Goal: Check status: Check status

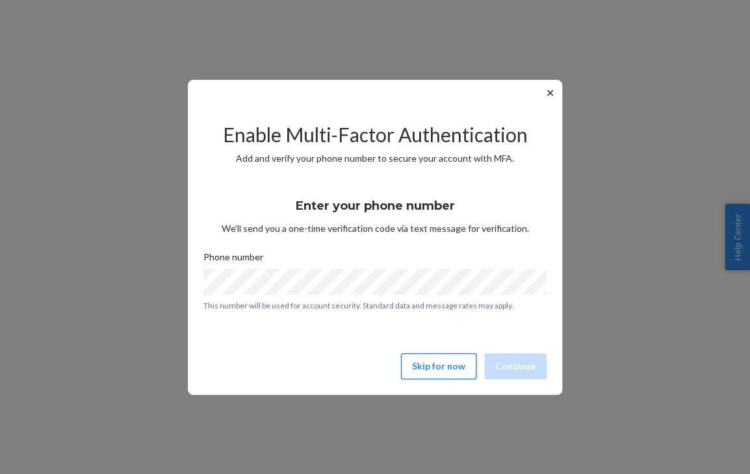
click at [433, 368] on button "Skip for now" at bounding box center [438, 366] width 75 height 26
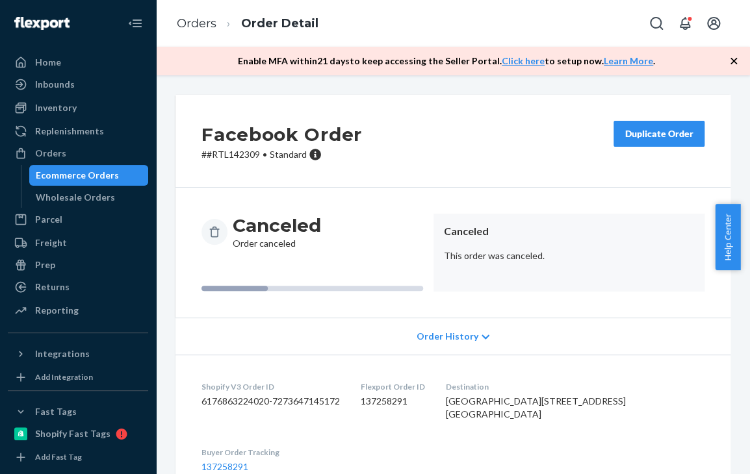
click at [733, 60] on icon "button" at bounding box center [733, 61] width 6 height 6
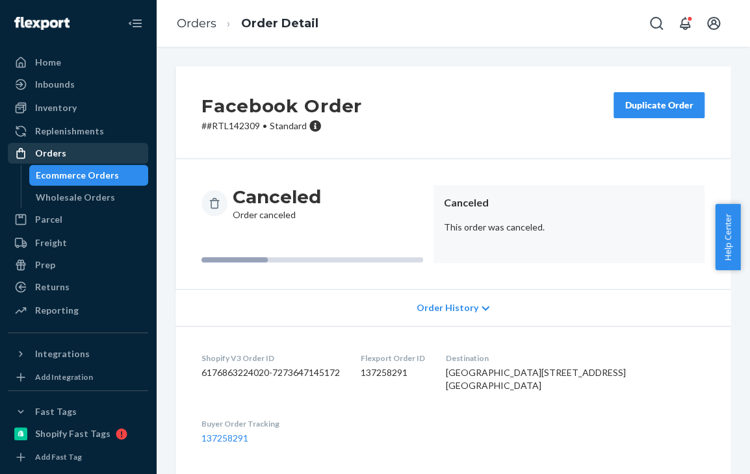
drag, startPoint x: 44, startPoint y: 149, endPoint x: 94, endPoint y: 151, distance: 49.5
click at [44, 149] on div "Orders" at bounding box center [50, 153] width 31 height 13
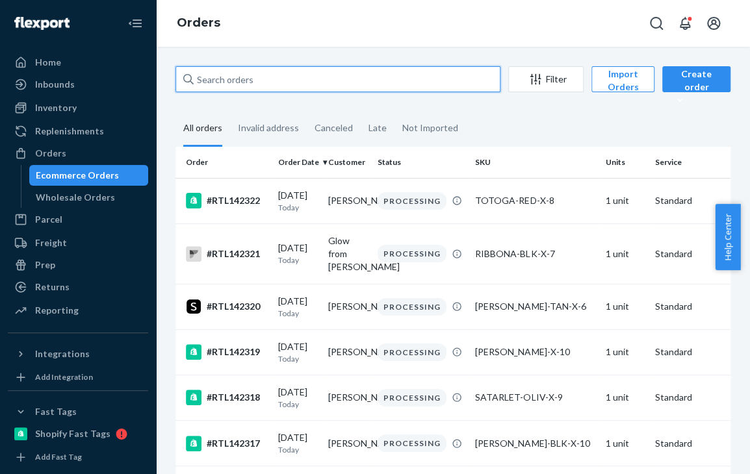
click at [281, 83] on input "text" at bounding box center [337, 79] width 325 height 26
paste input "RTL141060"
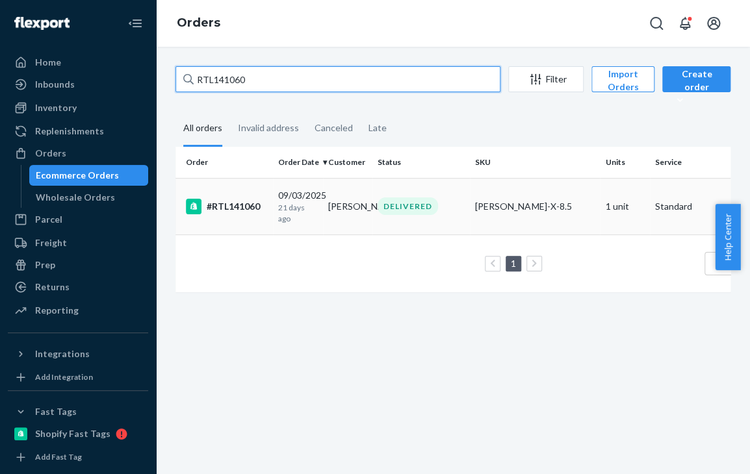
type input "RTL141060"
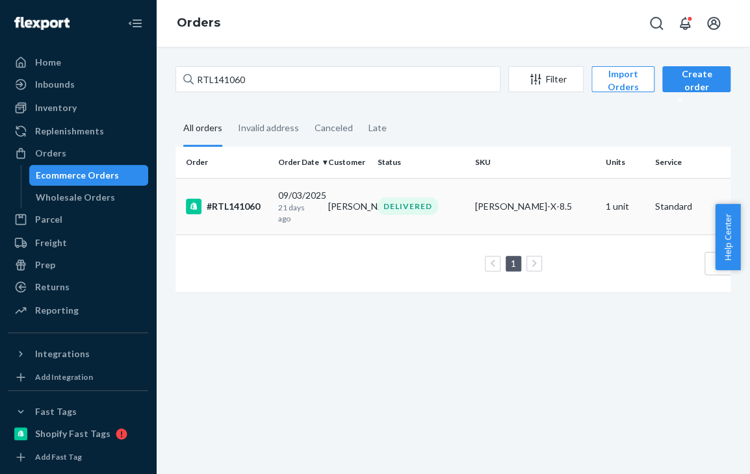
click at [304, 198] on div "[DATE] [DATE]" at bounding box center [298, 206] width 40 height 35
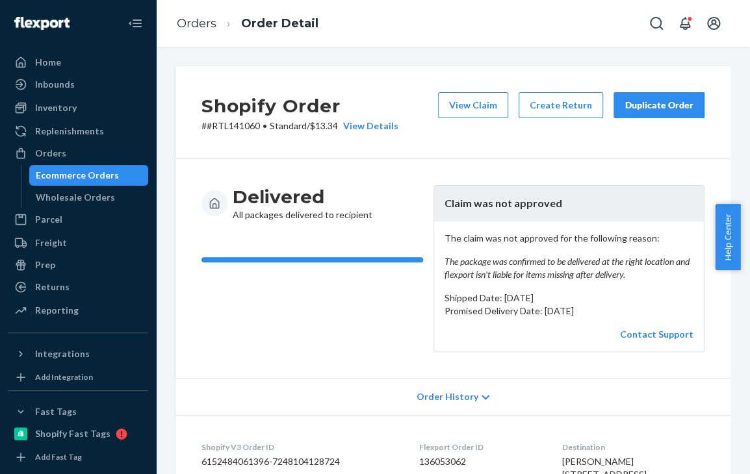
scroll to position [65, 0]
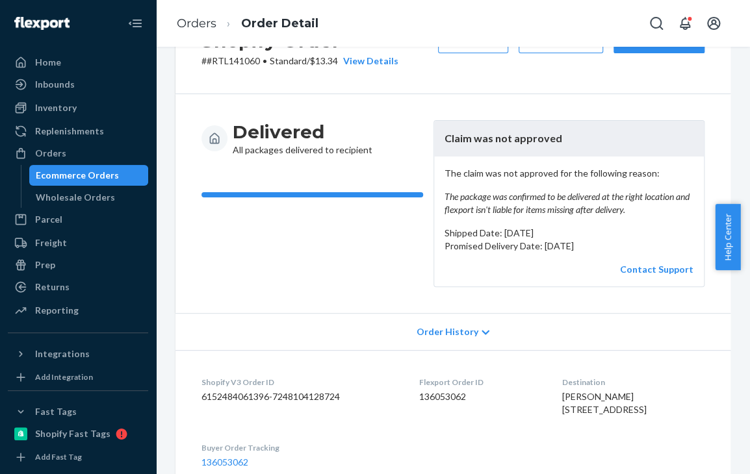
click at [452, 138] on header "Claim was not approved" at bounding box center [569, 139] width 270 height 36
click at [453, 139] on header "Claim was not approved" at bounding box center [569, 139] width 270 height 36
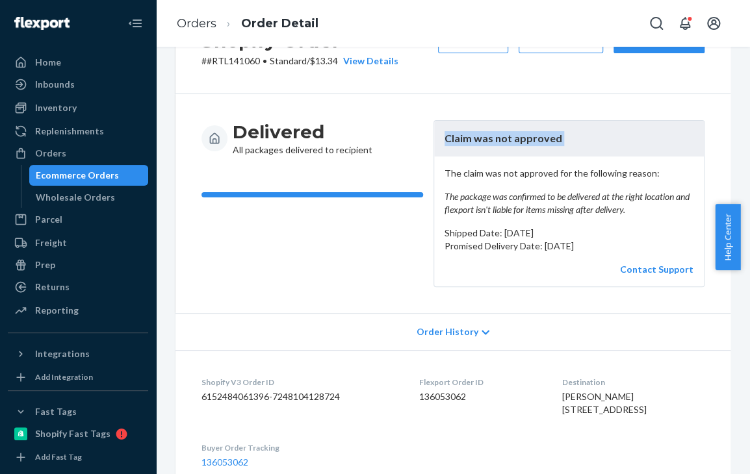
click at [453, 139] on header "Claim was not approved" at bounding box center [569, 139] width 270 height 36
copy header "Claim was not approved"
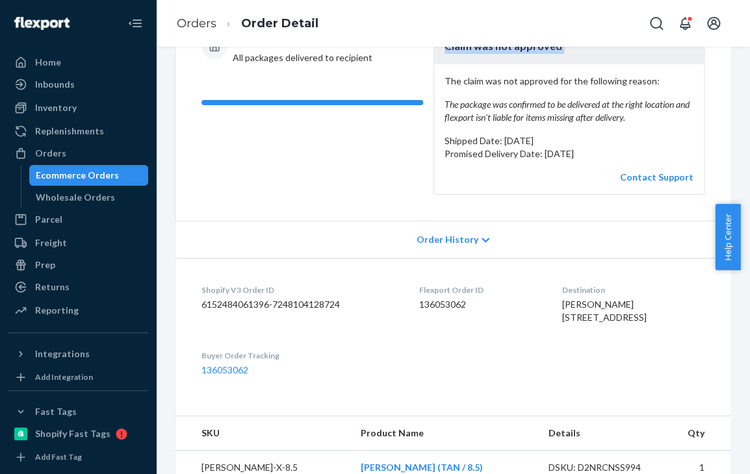
scroll to position [195, 0]
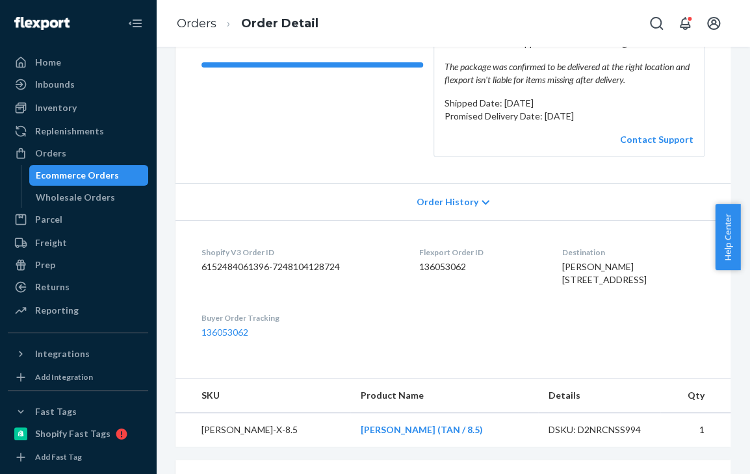
click at [481, 198] on icon at bounding box center [485, 202] width 8 height 9
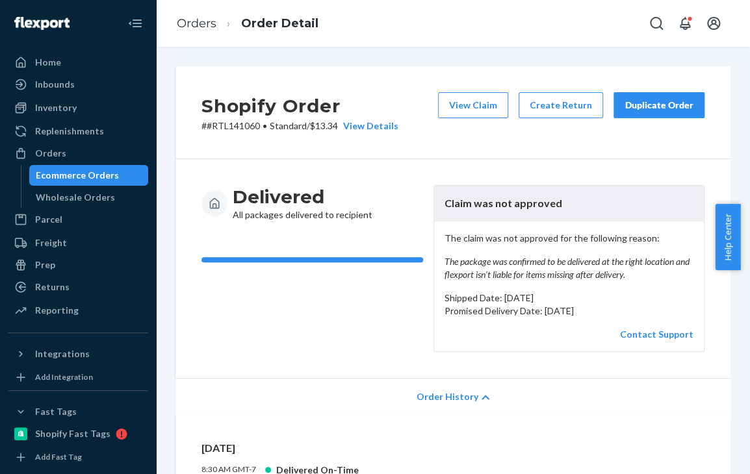
scroll to position [0, 0]
click at [237, 123] on p "# #RTL141060 • Standard / $13.34 View Details" at bounding box center [299, 126] width 197 height 13
copy p "RTL141060"
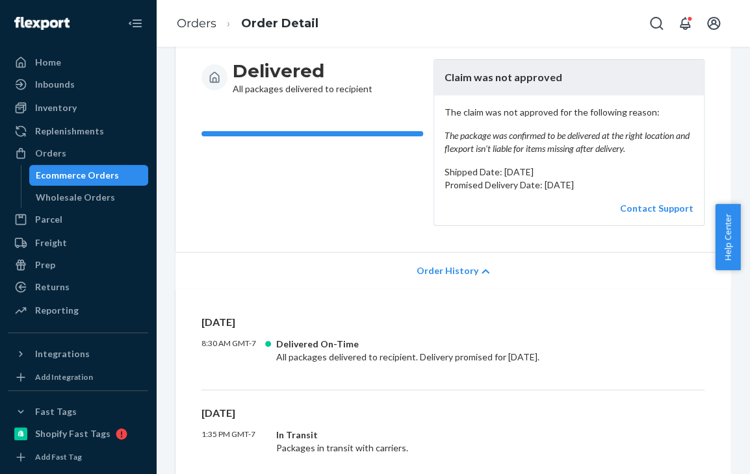
scroll to position [130, 0]
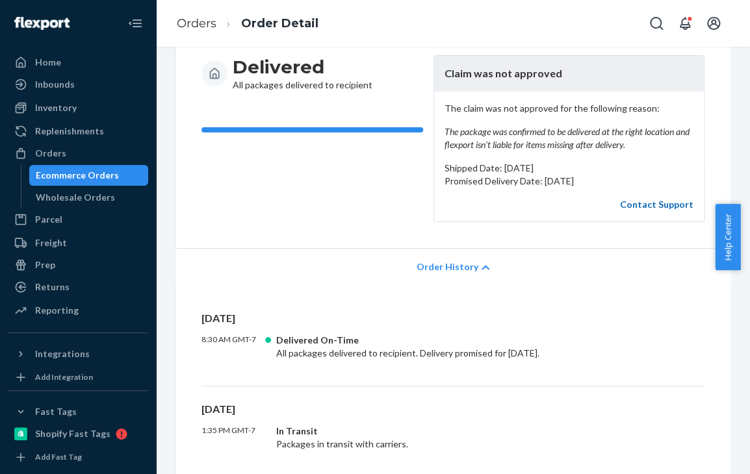
click at [660, 206] on link "Contact Support" at bounding box center [656, 204] width 73 height 11
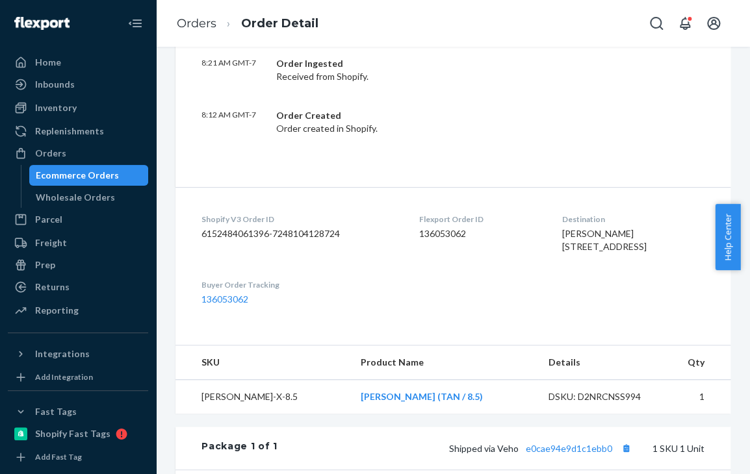
scroll to position [780, 0]
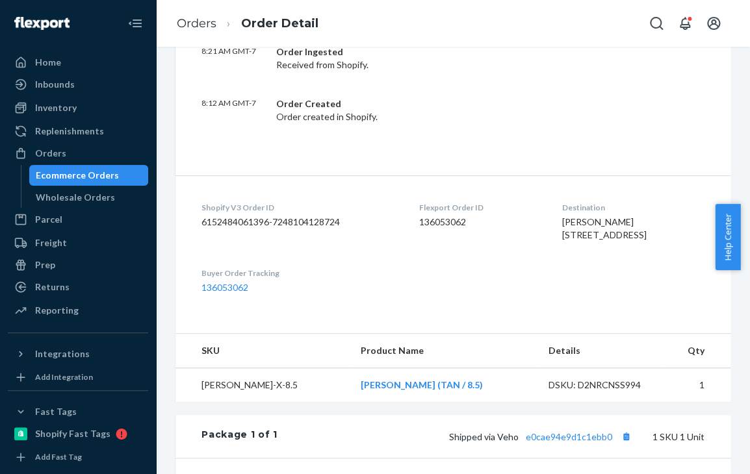
click at [418, 220] on dd "136053062" at bounding box center [479, 222] width 122 height 13
copy dd "136053062"
click at [229, 217] on dd "6152484061396-7248104128724" at bounding box center [299, 222] width 196 height 13
click at [229, 216] on dd "6152484061396-7248104128724" at bounding box center [299, 222] width 196 height 13
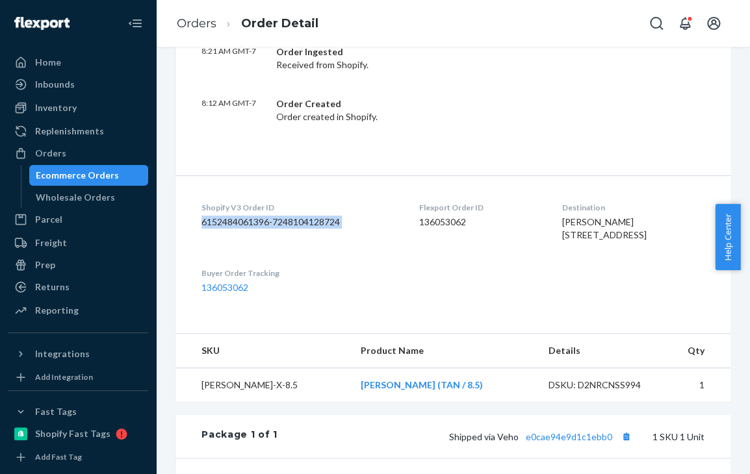
click at [227, 216] on dd "6152484061396-7248104128724" at bounding box center [299, 222] width 196 height 13
copy dd "6152484061396-7248104128724"
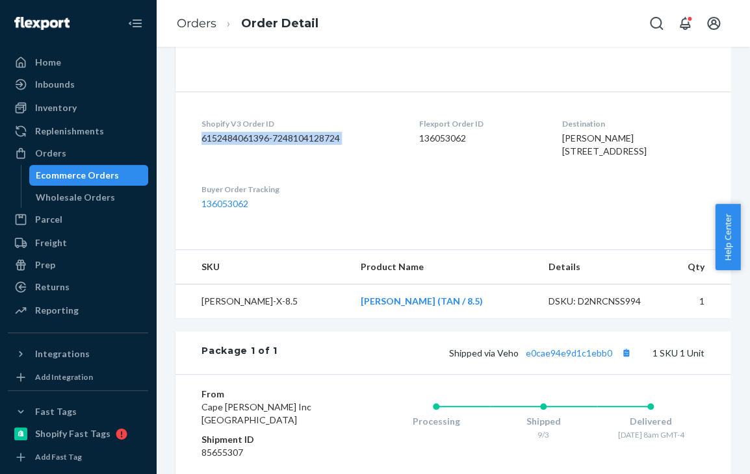
scroll to position [910, 0]
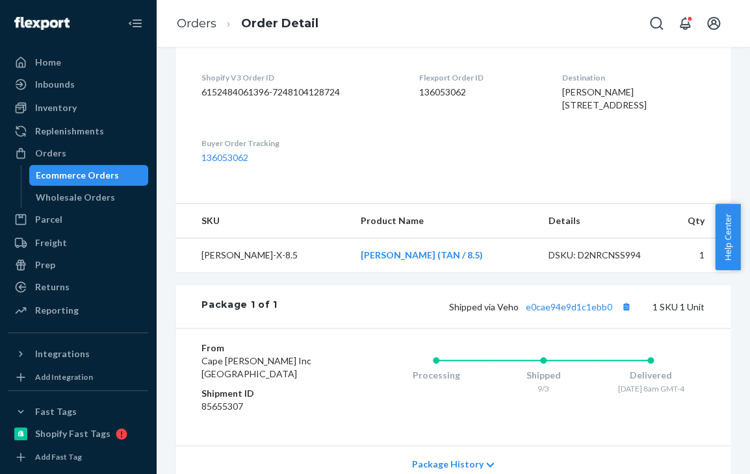
click at [575, 262] on div "DSKU: D2NRCNSS994" at bounding box center [598, 255] width 101 height 13
copy div "D2NRCNSS994"
